Goal: Task Accomplishment & Management: Use online tool/utility

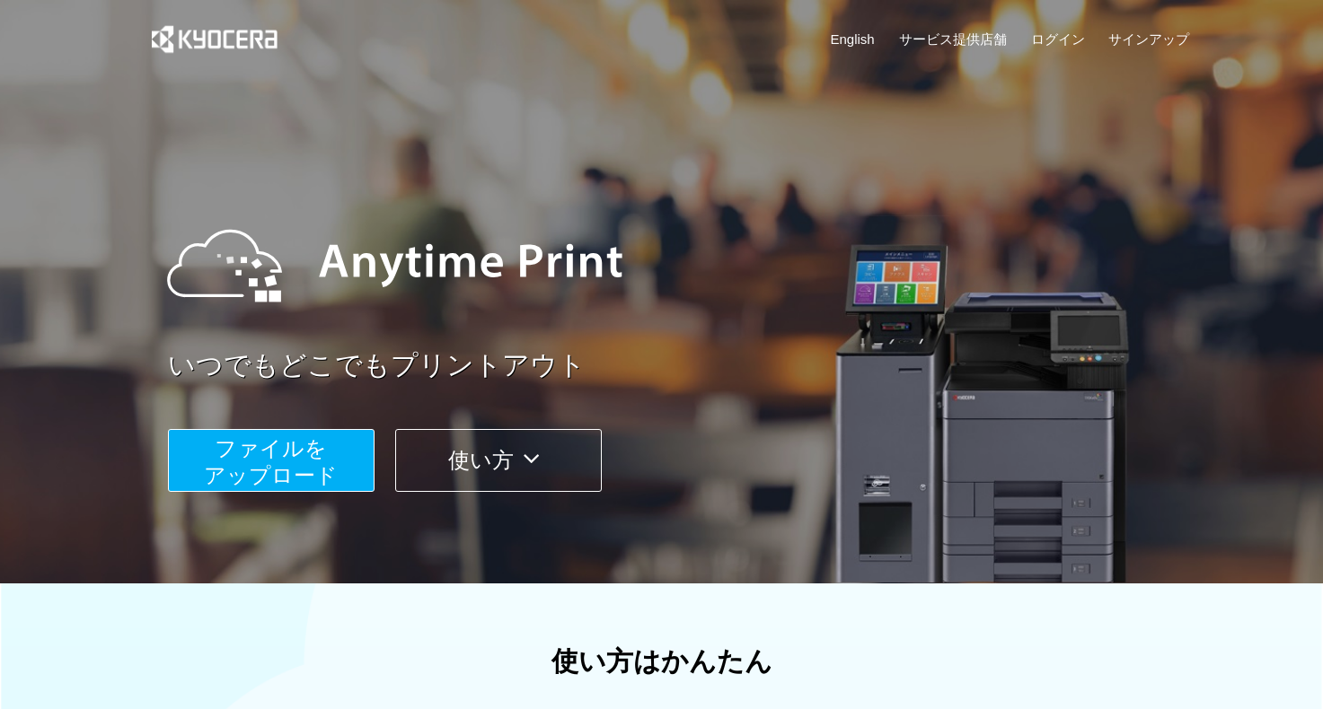
click at [322, 463] on span "ファイルを ​​アップロード" at bounding box center [271, 461] width 134 height 51
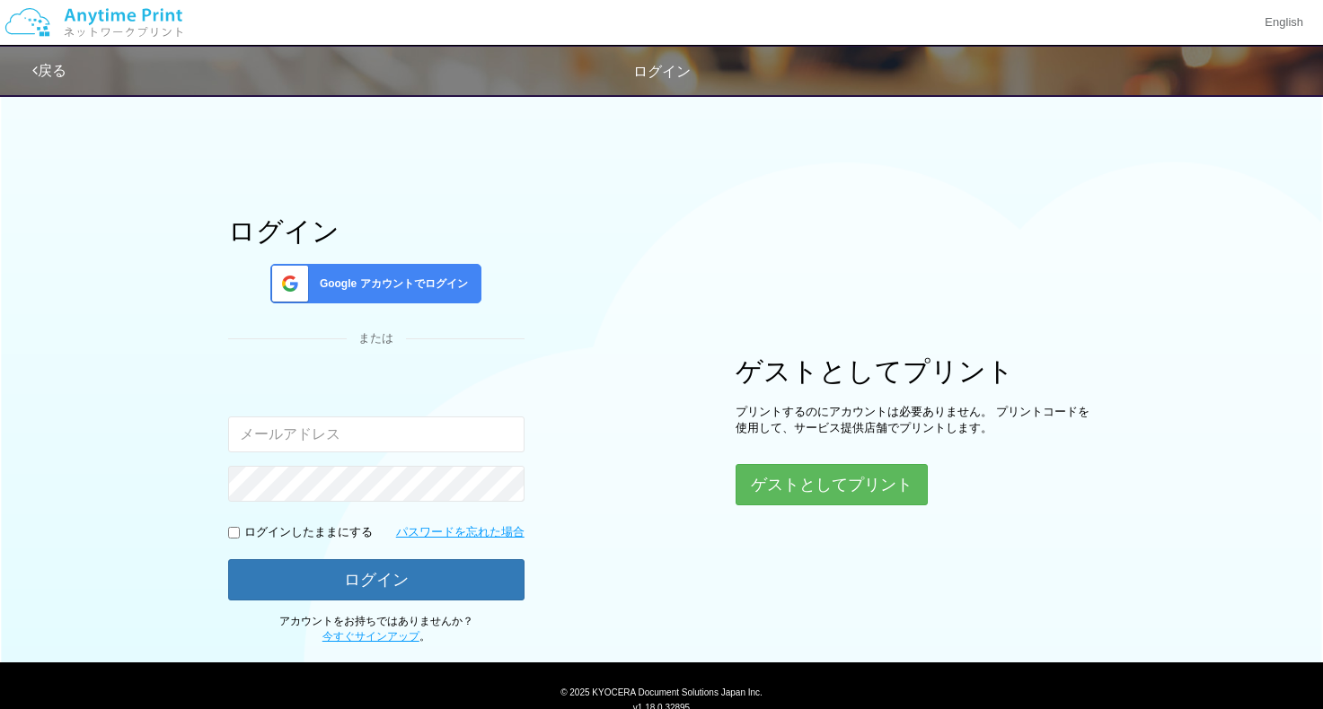
click at [377, 273] on div "Google アカウントでログイン" at bounding box center [375, 284] width 211 height 40
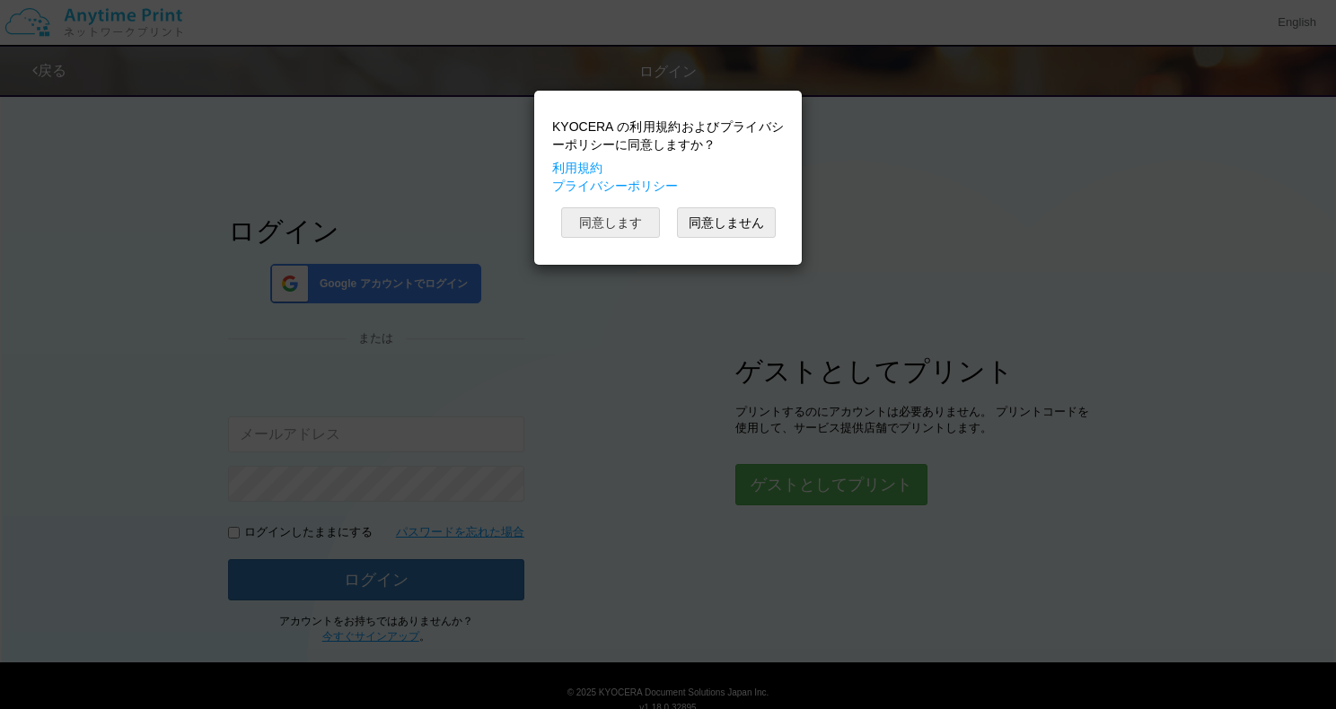
click at [595, 216] on button "同意します" at bounding box center [610, 222] width 99 height 31
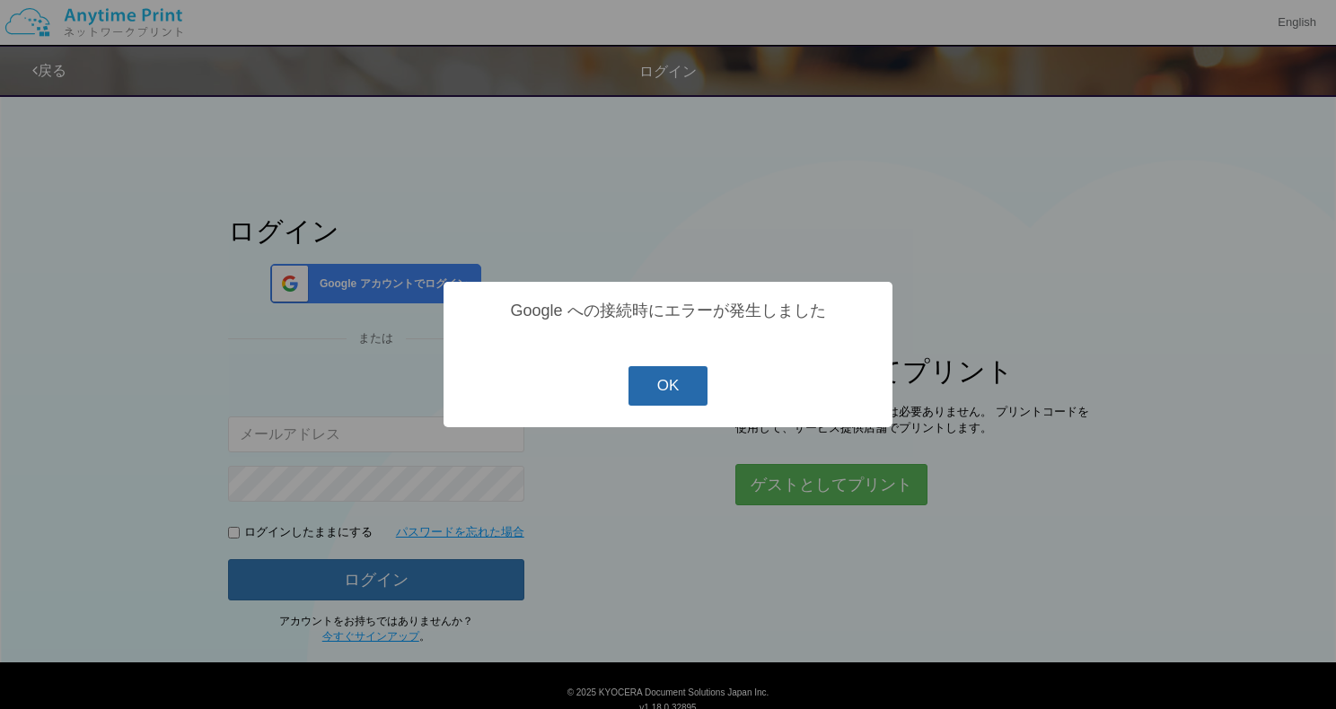
click at [691, 397] on button "OK" at bounding box center [669, 386] width 80 height 40
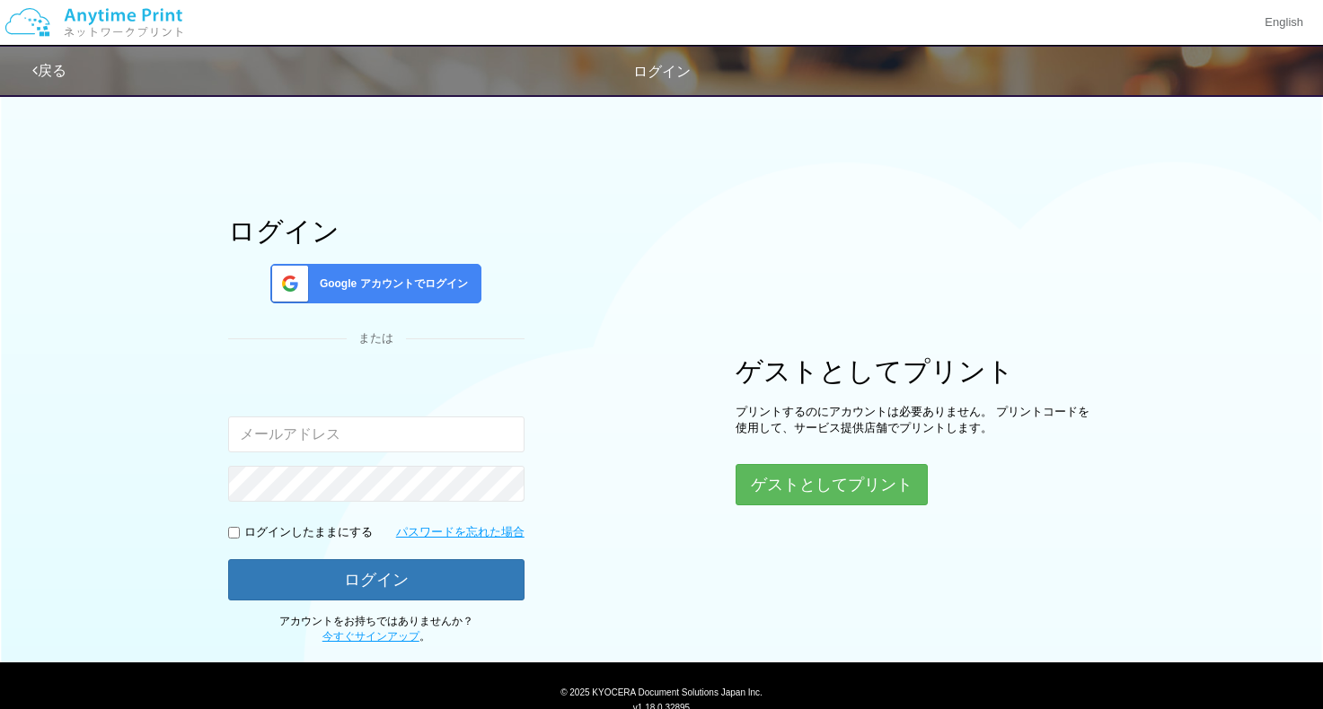
click at [628, 285] on div "ログイン Google アカウントでログイン または 入力されたメールアドレスまたはパスワードが正しくありません。 ログインしたままにする パスワードを忘れた…" at bounding box center [662, 364] width 1078 height 560
click at [421, 273] on div "Google アカウントでログイン" at bounding box center [375, 284] width 211 height 40
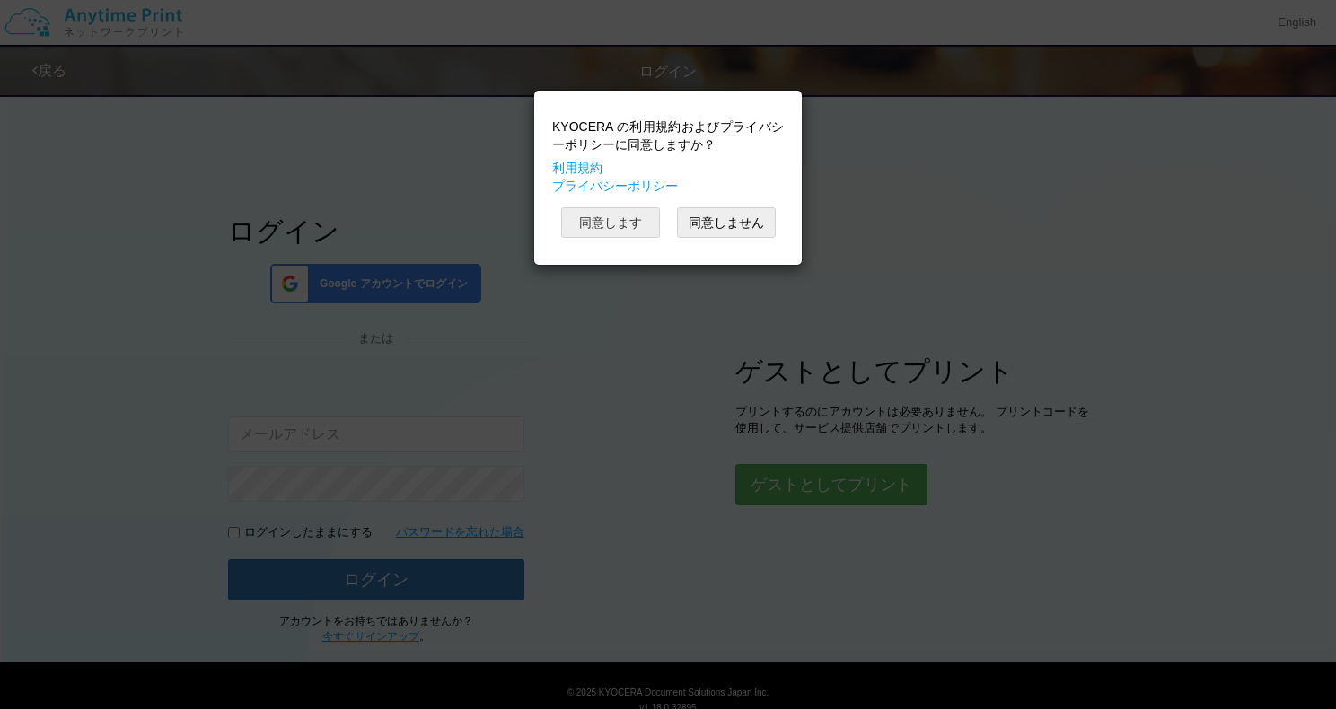
click at [613, 216] on button "同意します" at bounding box center [610, 222] width 99 height 31
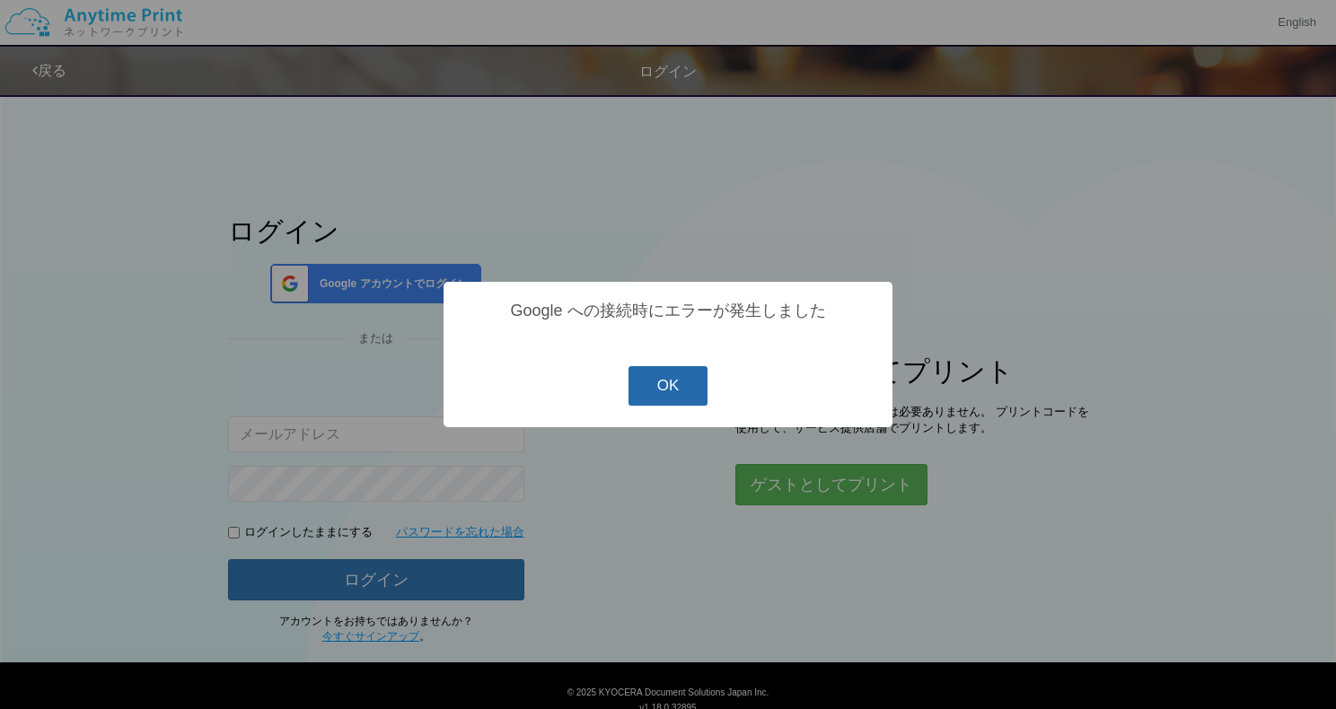
click at [668, 388] on button "OK" at bounding box center [669, 386] width 80 height 40
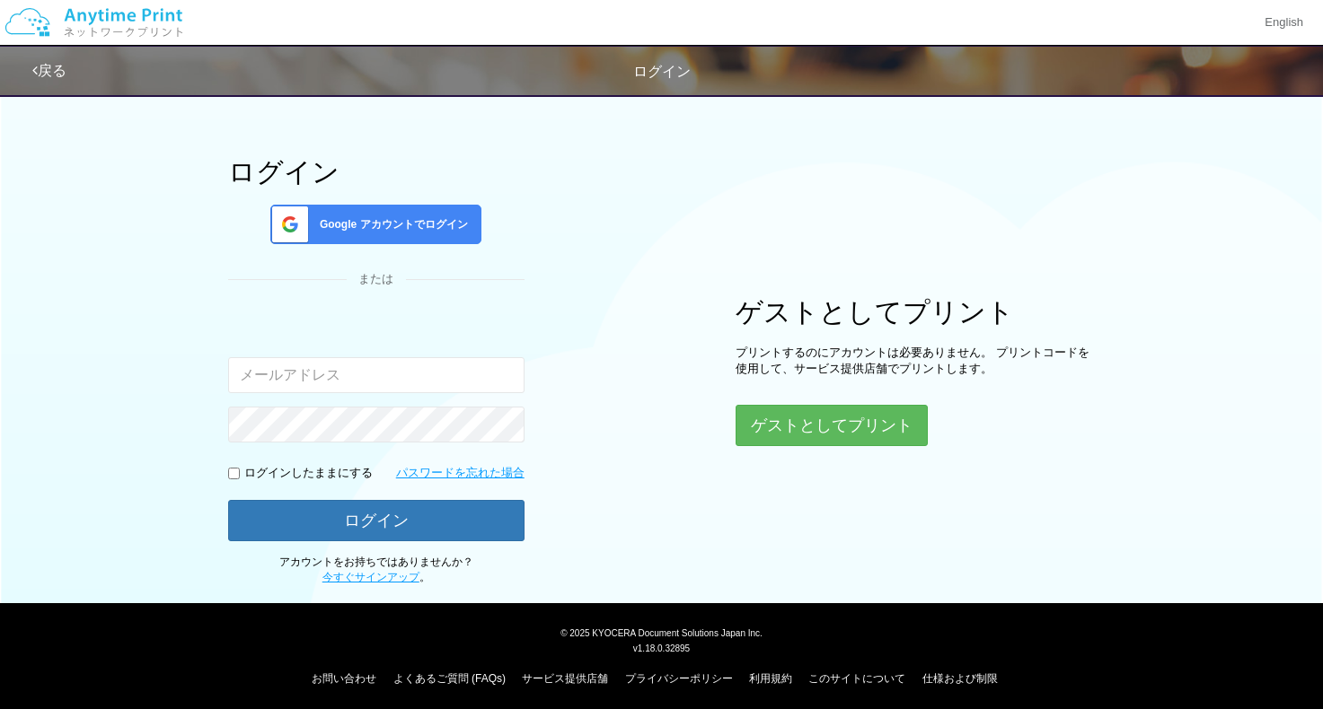
scroll to position [65, 0]
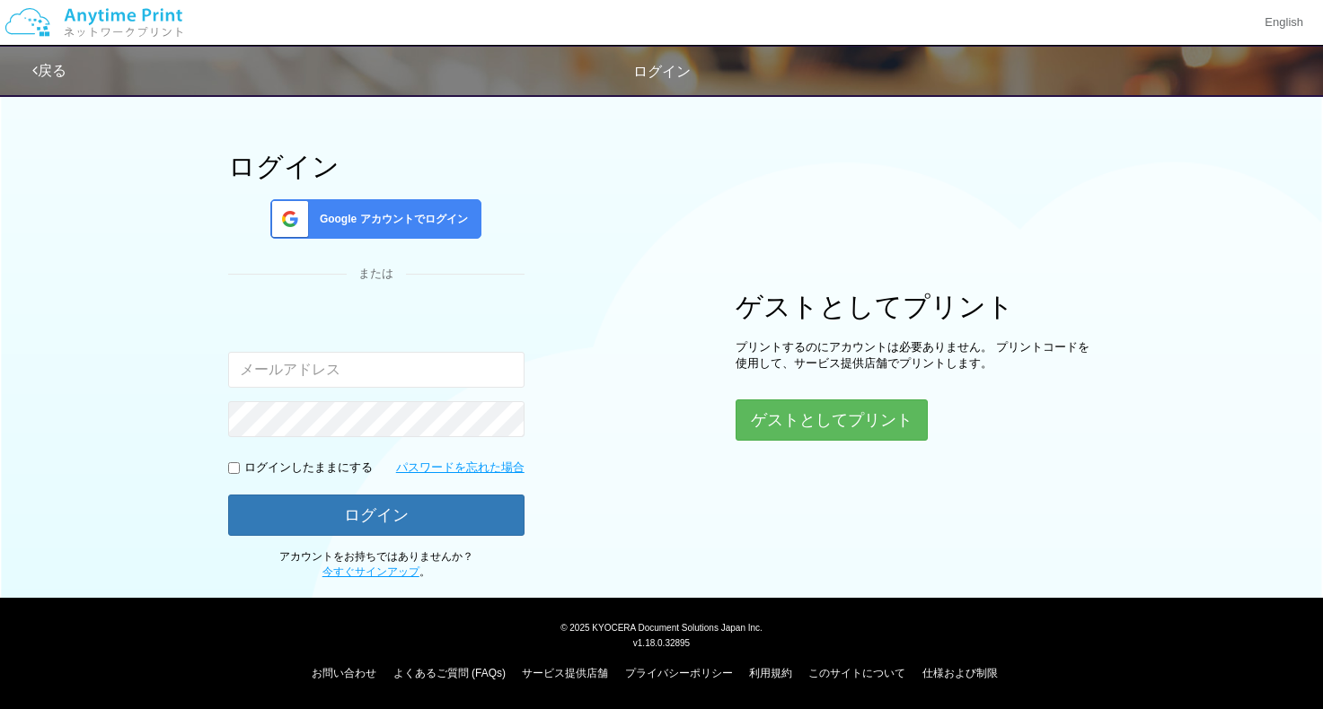
click at [360, 212] on span "Google アカウントでログイン" at bounding box center [389, 219] width 155 height 15
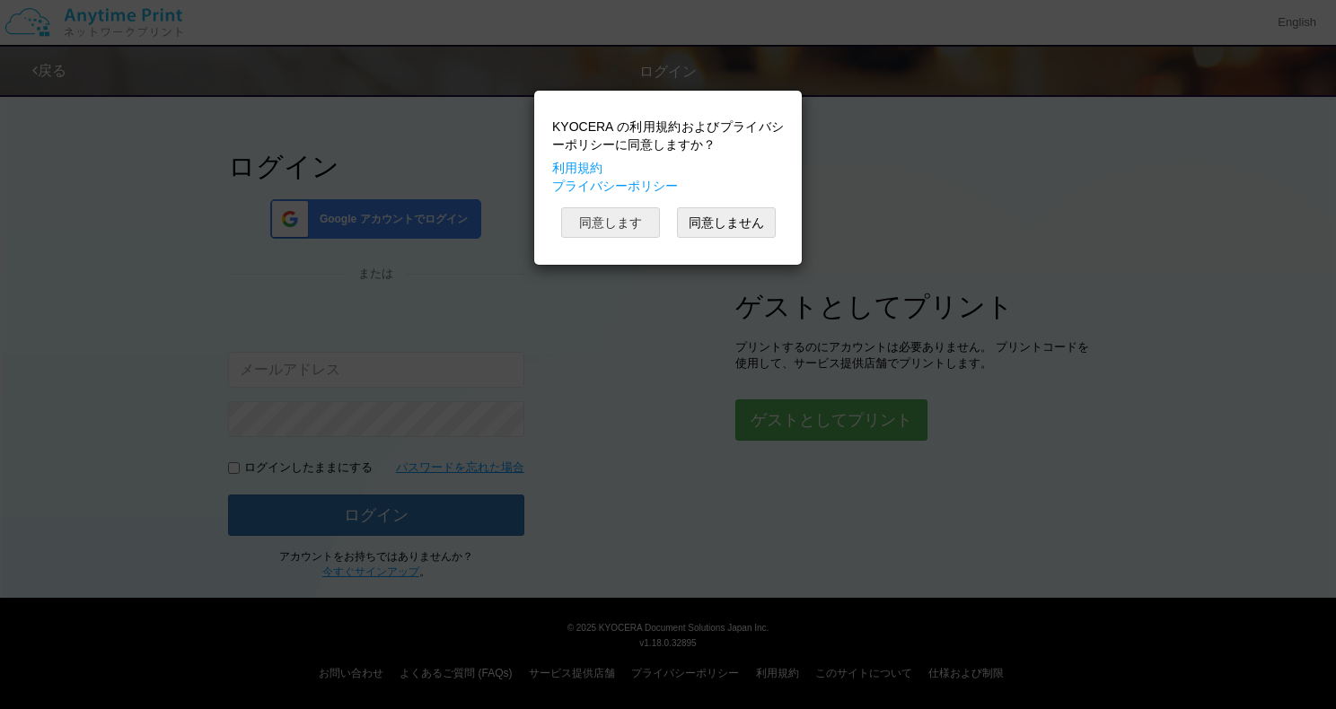
click at [606, 215] on button "同意します" at bounding box center [610, 222] width 99 height 31
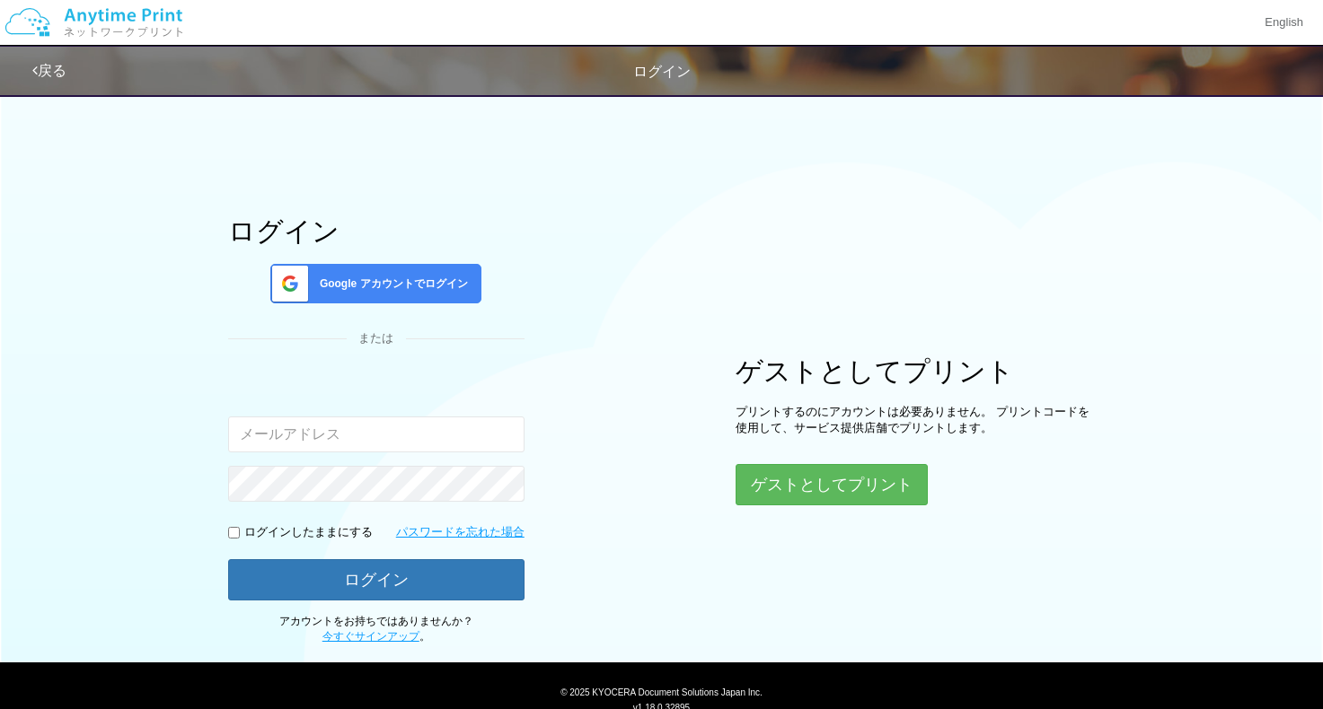
click at [425, 295] on div "Google アカウントでログイン" at bounding box center [375, 284] width 211 height 40
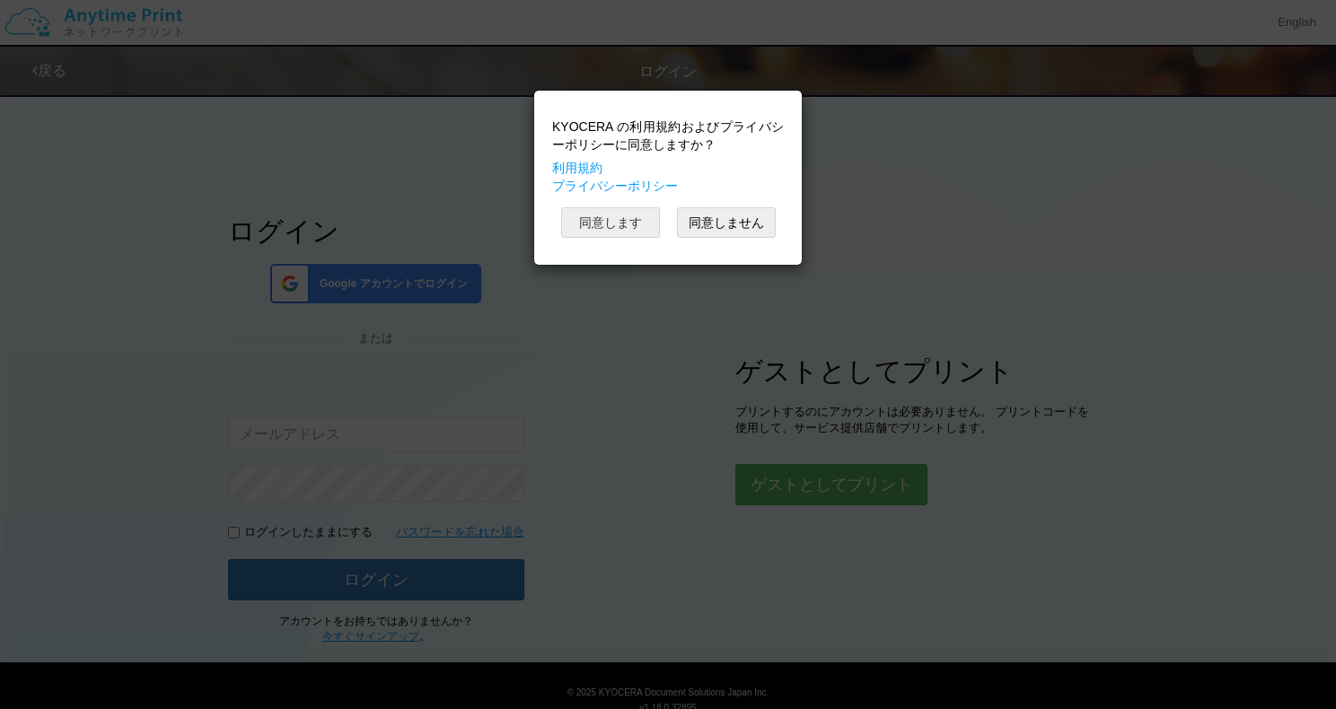
click at [568, 227] on button "同意します" at bounding box center [610, 222] width 99 height 31
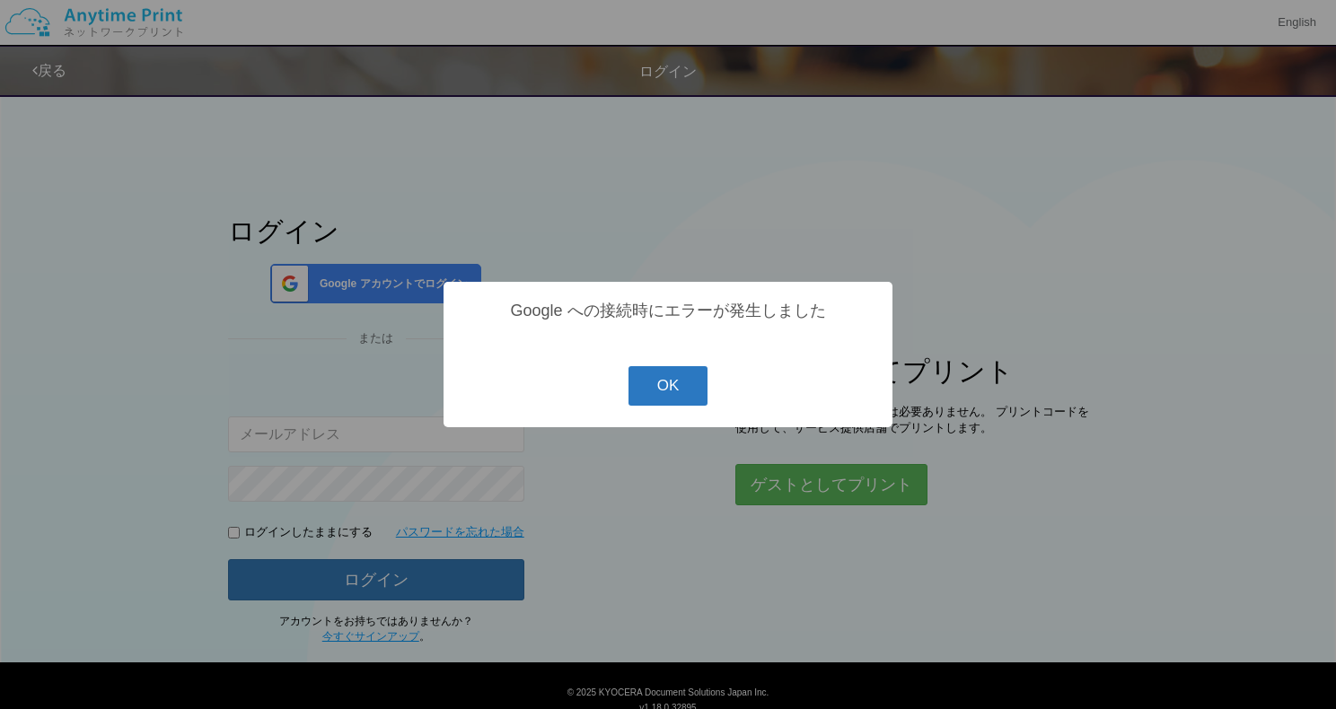
click at [677, 399] on button "OK" at bounding box center [669, 386] width 80 height 40
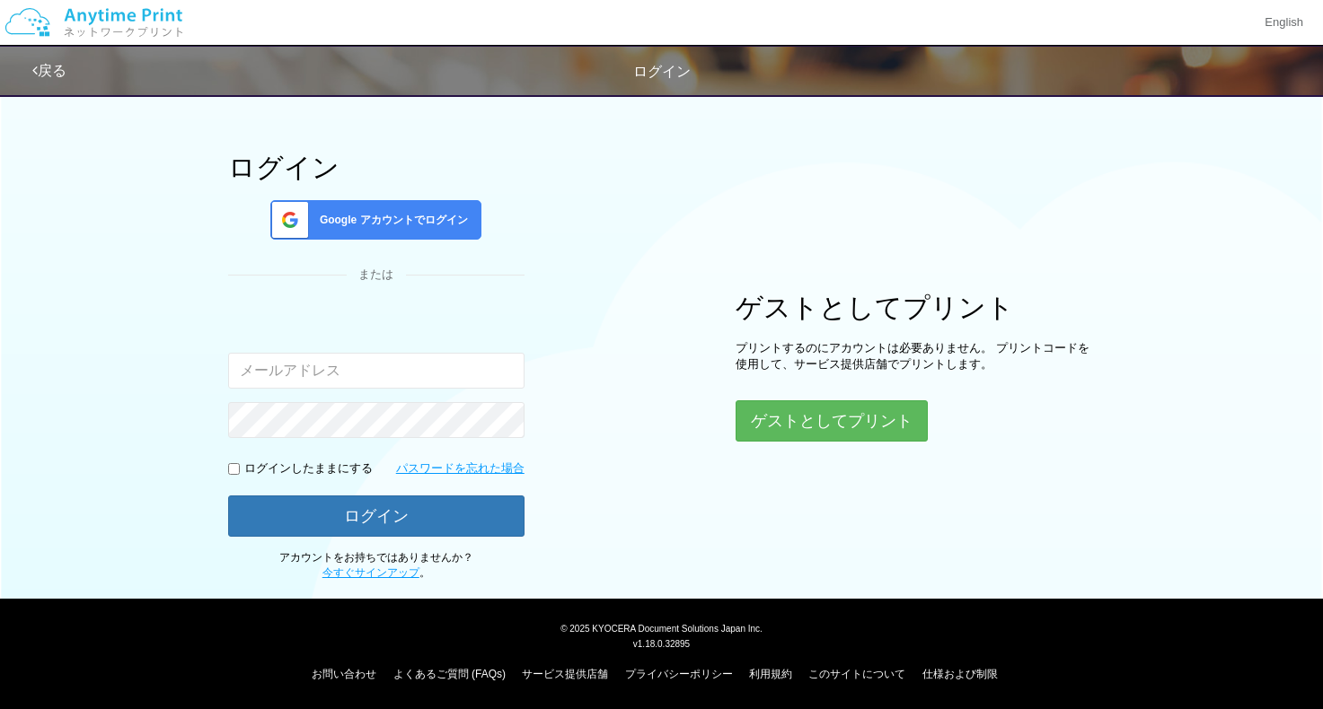
scroll to position [65, 0]
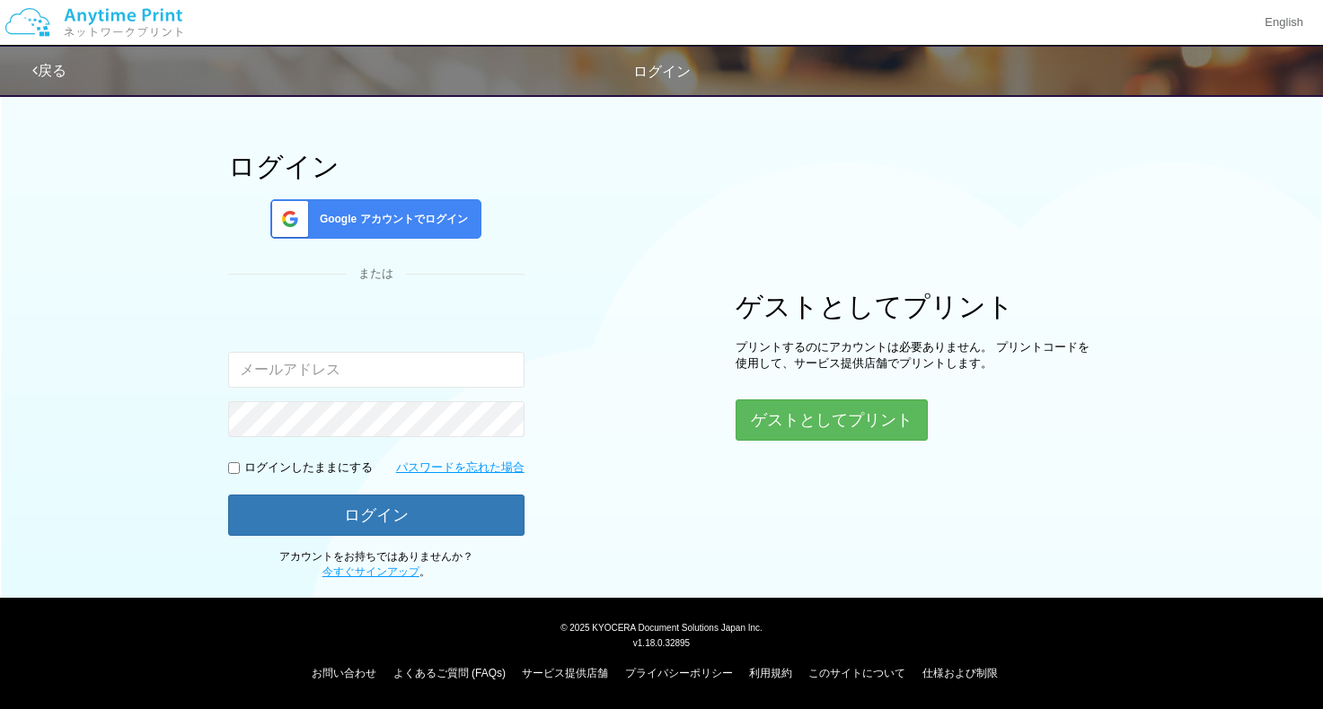
click at [646, 296] on div "ログイン Google アカウントでログイン または 入力されたメールアドレスまたはパスワードが正しくありません。 ログインしたままにする パスワードを忘れた…" at bounding box center [662, 300] width 1078 height 560
click at [799, 430] on button "ゲストとしてプリント" at bounding box center [830, 420] width 190 height 40
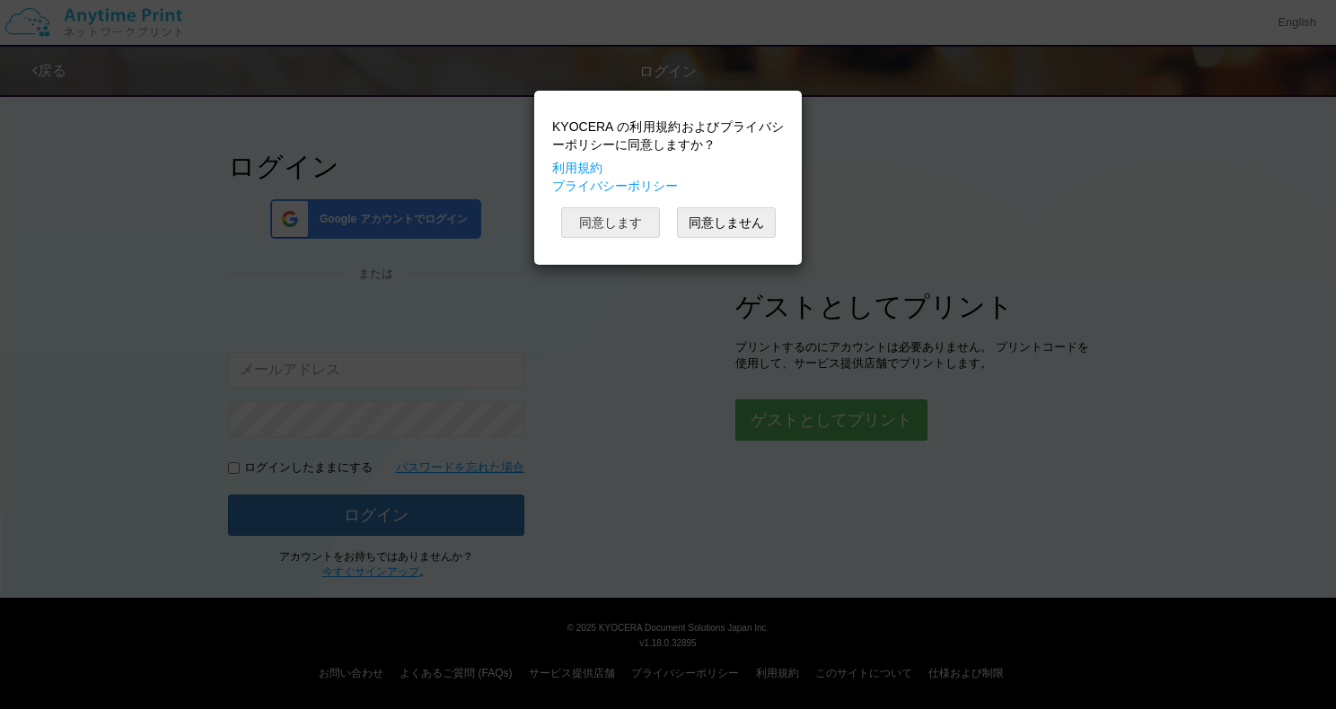
click at [606, 234] on button "同意します" at bounding box center [610, 222] width 99 height 31
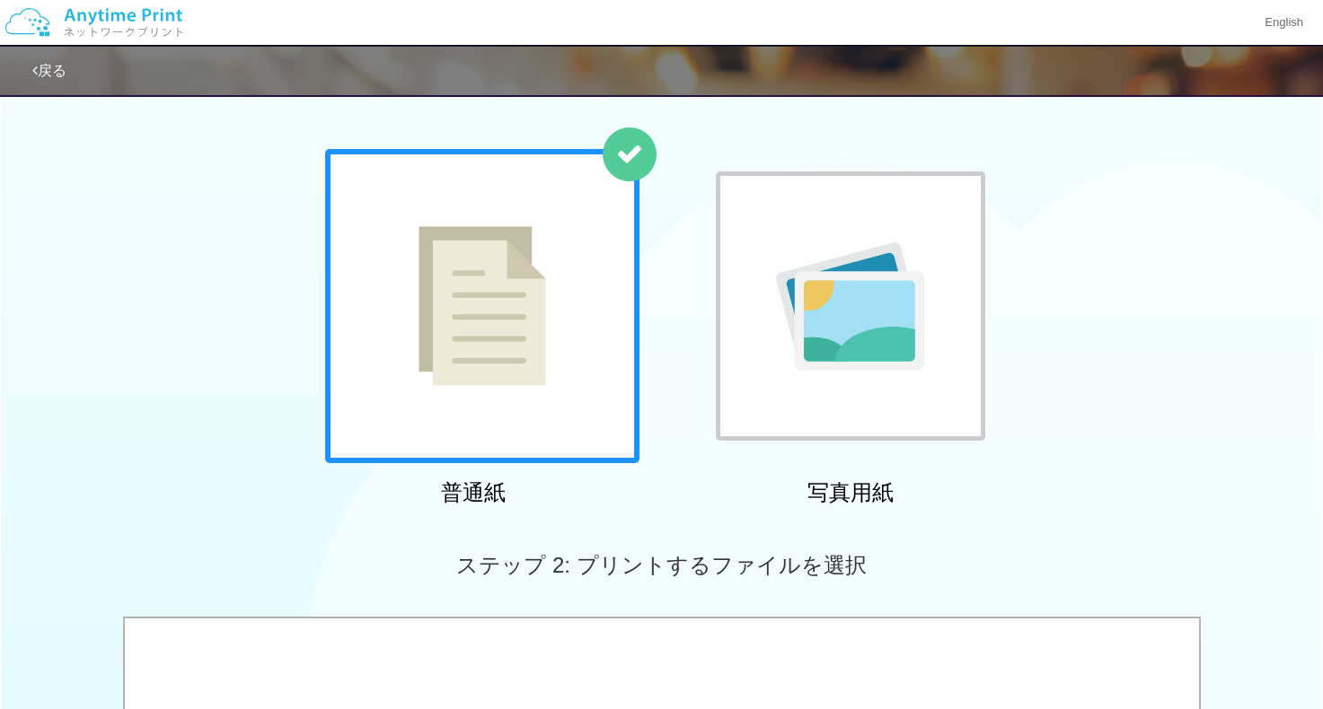
click at [532, 313] on img at bounding box center [482, 306] width 128 height 160
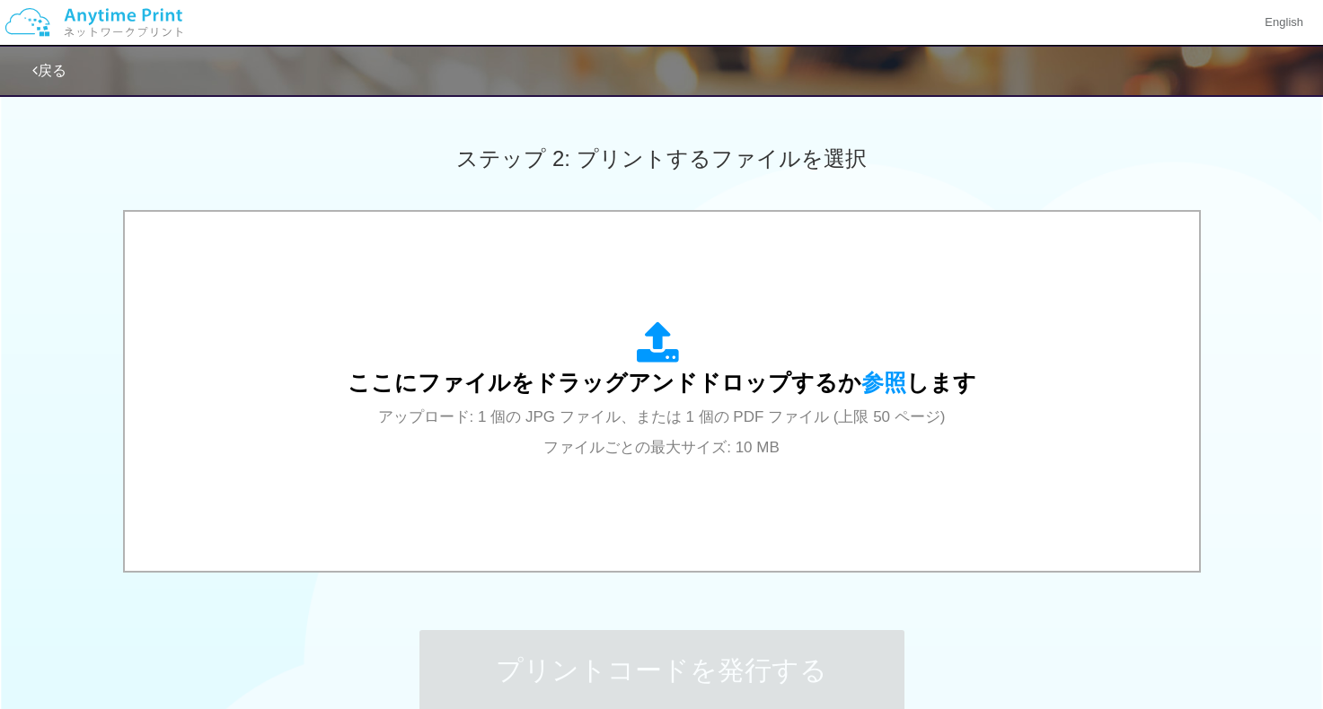
scroll to position [656, 0]
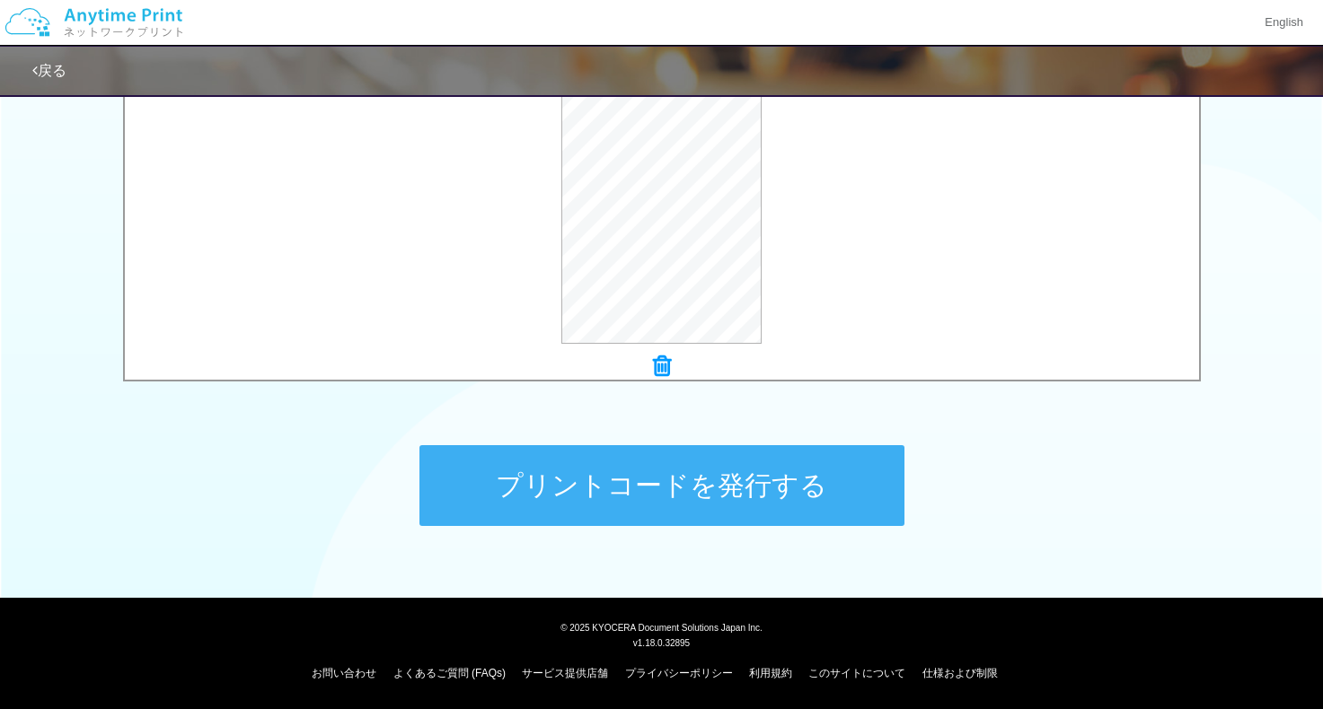
click at [688, 474] on button "プリントコードを発行する" at bounding box center [661, 485] width 485 height 81
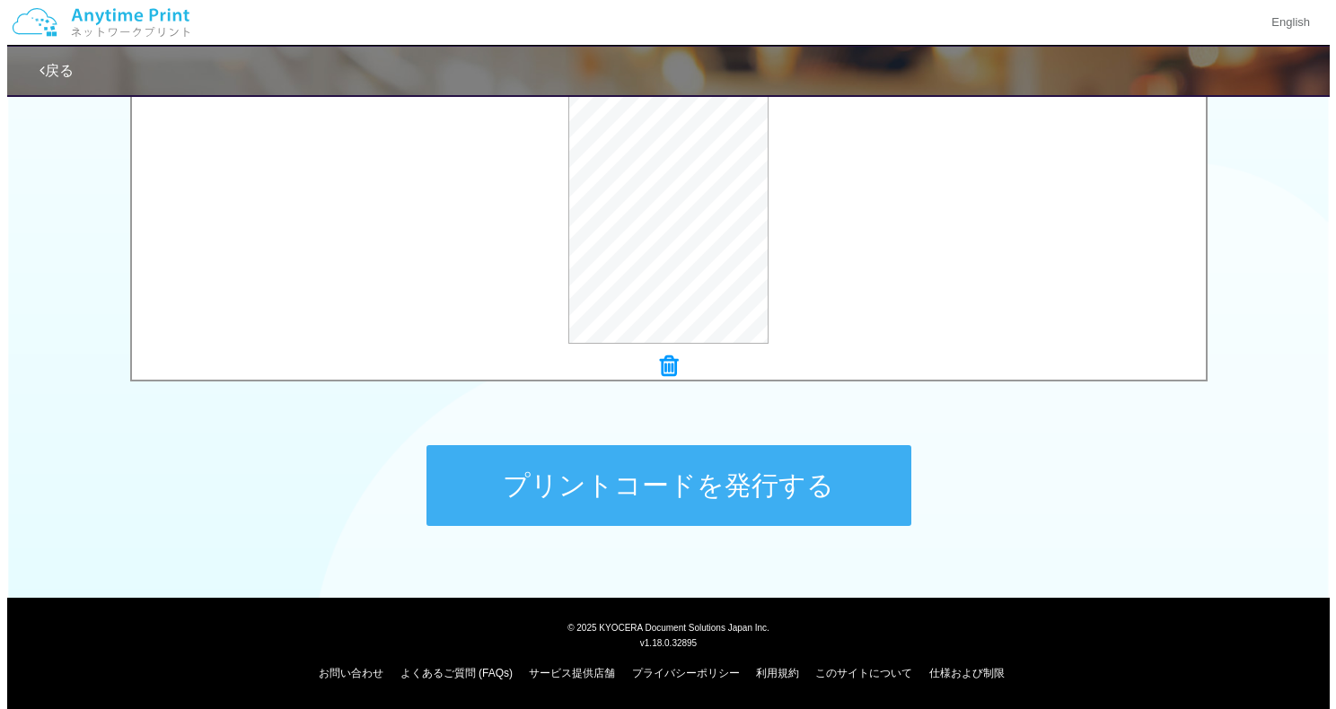
scroll to position [0, 0]
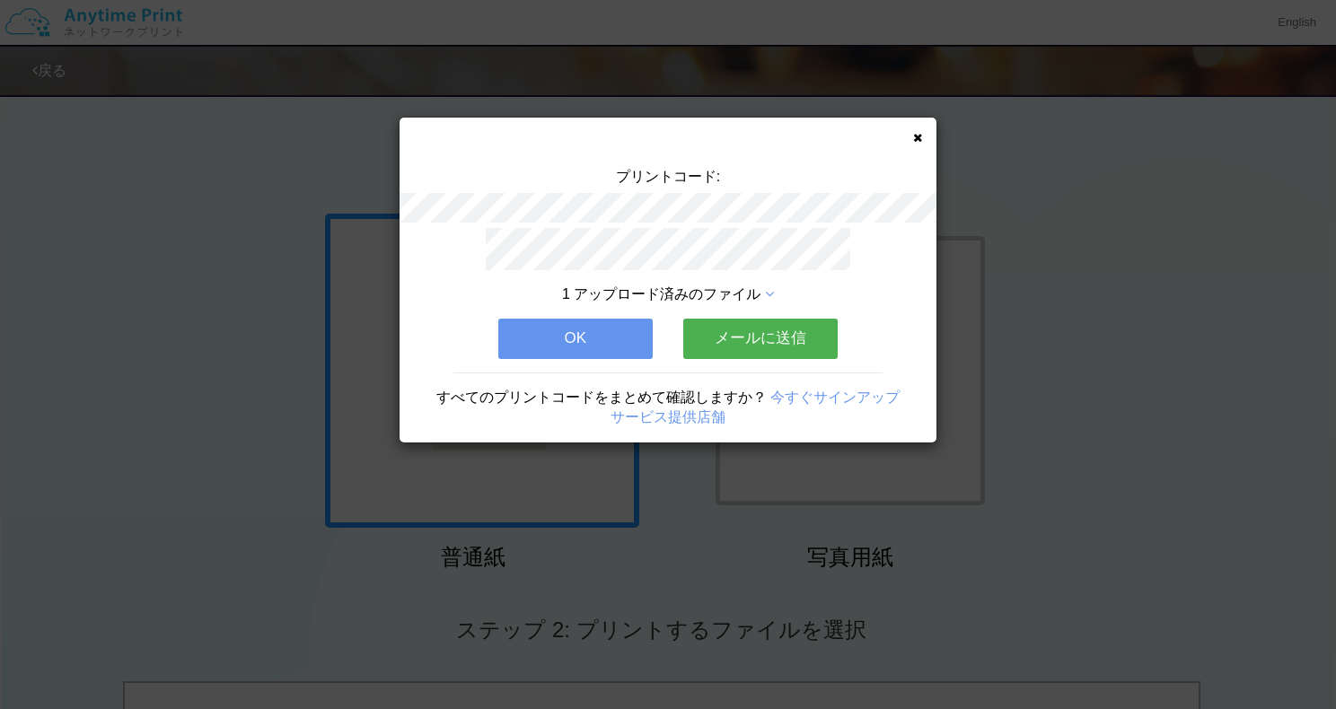
click at [777, 329] on button "メールに送信" at bounding box center [760, 339] width 154 height 40
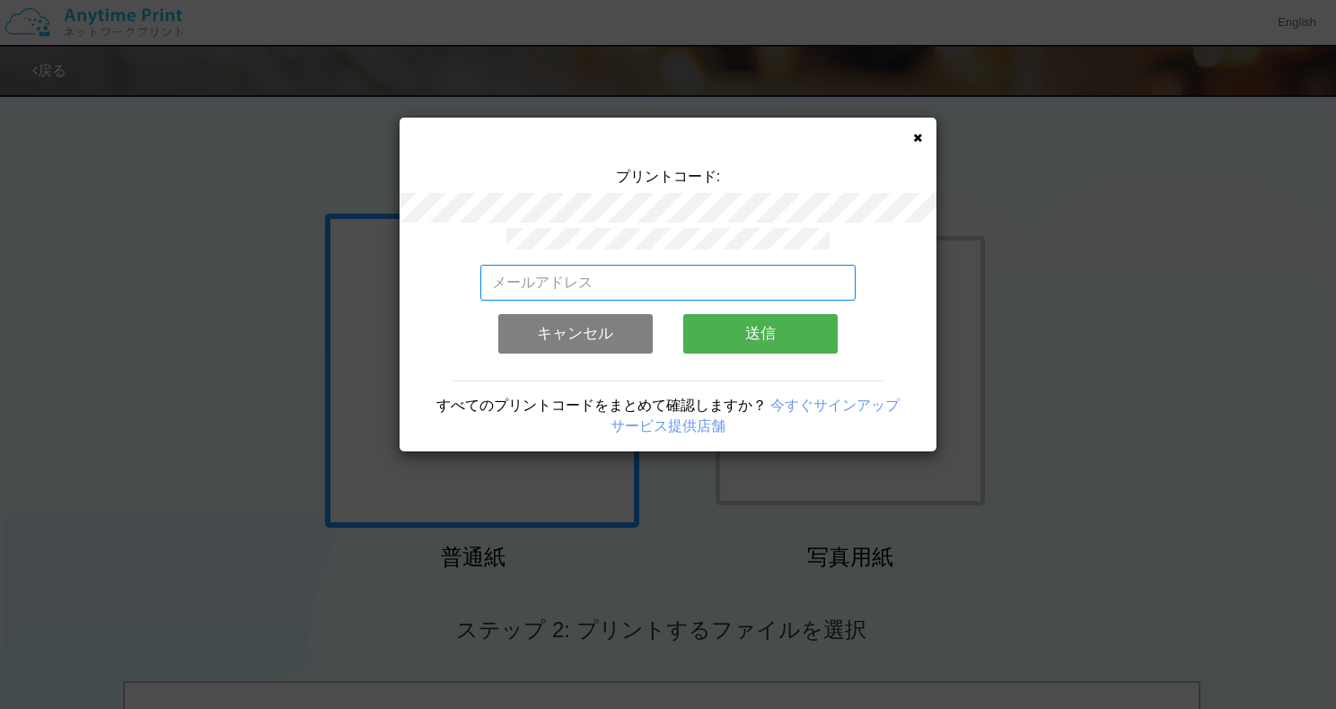
click at [744, 277] on input "email" at bounding box center [668, 283] width 376 height 36
type input "n.yumitin@gmail.com"
click at [762, 316] on button "送信" at bounding box center [760, 334] width 154 height 40
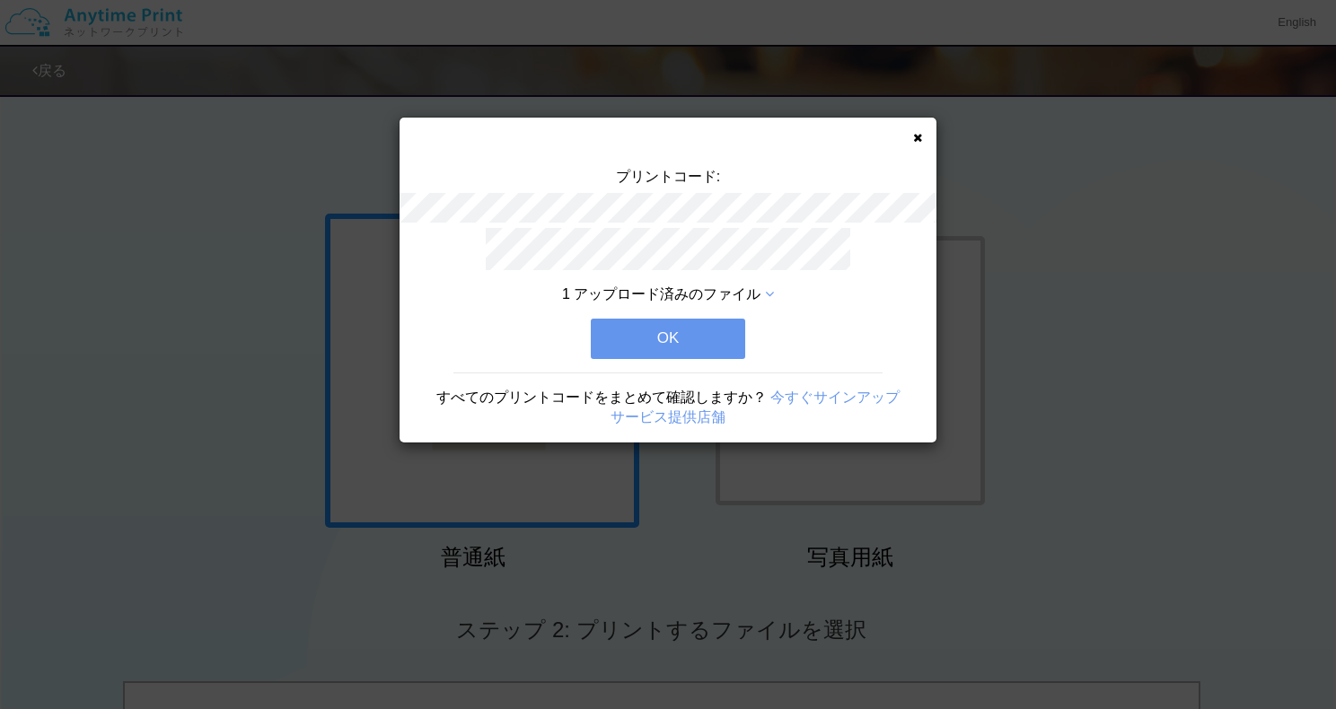
click at [761, 286] on span "1 アップロード済みのファイル" at bounding box center [661, 293] width 198 height 15
click at [773, 287] on icon at bounding box center [769, 294] width 9 height 14
